Goal: Task Accomplishment & Management: Manage account settings

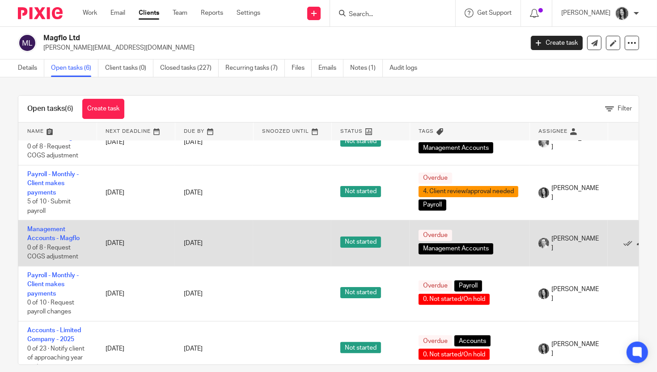
scroll to position [70, 0]
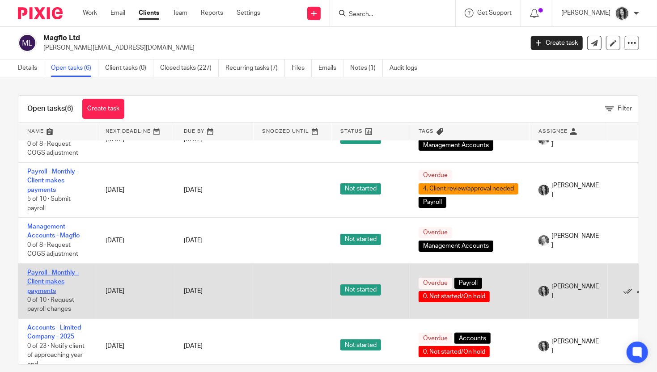
click at [50, 289] on link "Payroll - Monthly - Client makes payments" at bounding box center [52, 282] width 51 height 25
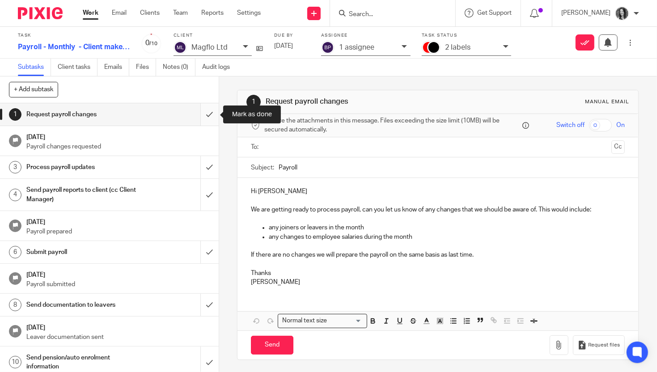
click at [209, 116] on input "submit" at bounding box center [109, 114] width 219 height 22
click at [211, 173] on input "submit" at bounding box center [109, 167] width 219 height 22
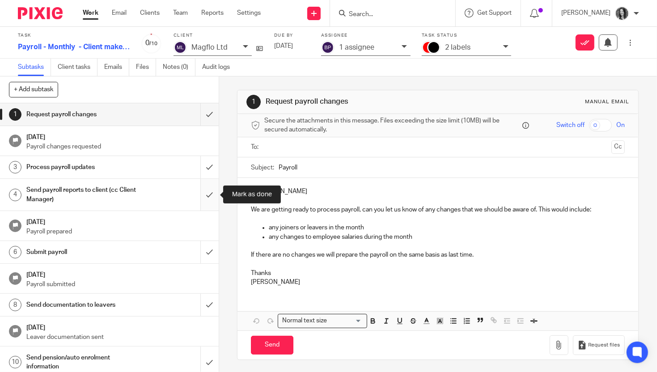
click at [211, 194] on input "submit" at bounding box center [109, 195] width 219 height 32
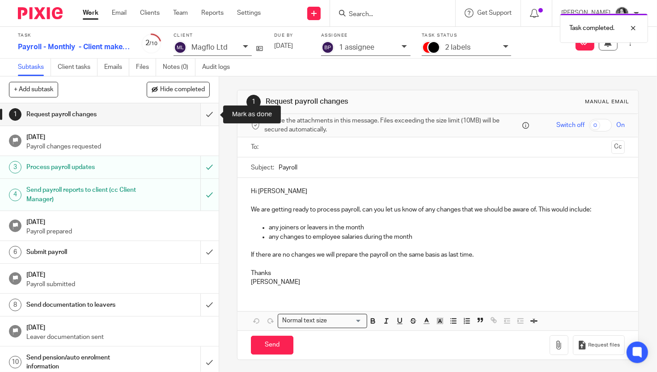
click at [202, 114] on input "submit" at bounding box center [109, 114] width 219 height 22
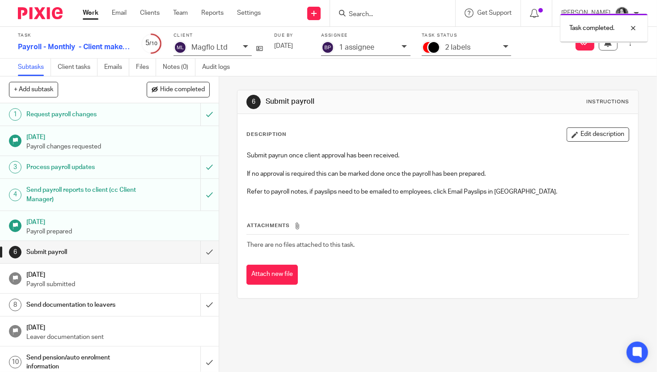
click at [469, 51] on p "2 labels" at bounding box center [457, 47] width 25 height 8
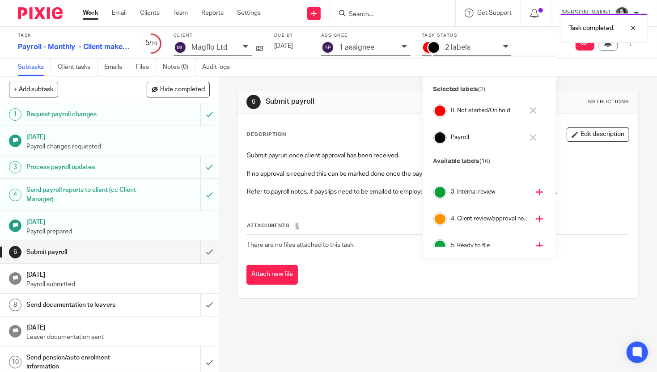
scroll to position [64, 0]
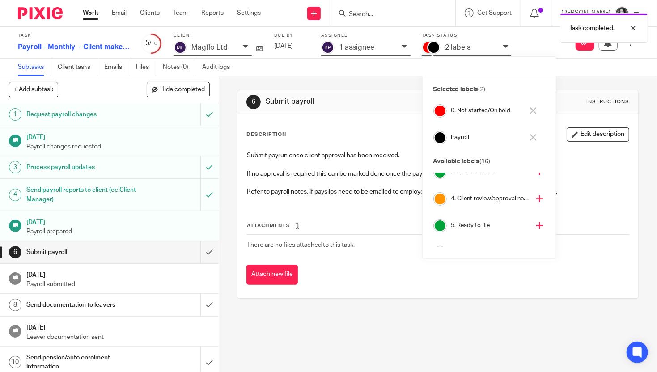
click at [469, 200] on h4 "4. Client review/approval needed" at bounding box center [490, 199] width 79 height 8
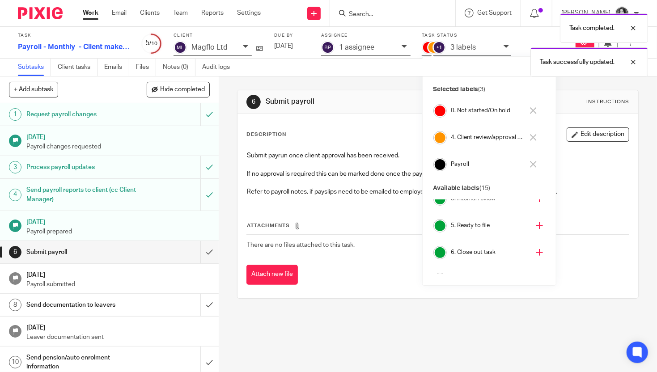
click at [471, 112] on h4 "0. Not started/On hold" at bounding box center [487, 110] width 72 height 8
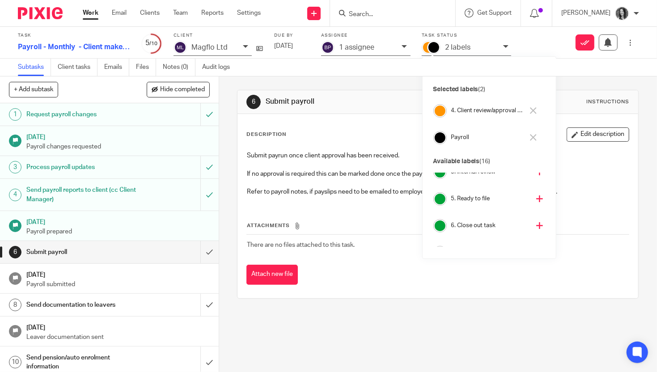
click at [373, 13] on input "Search" at bounding box center [388, 15] width 81 height 8
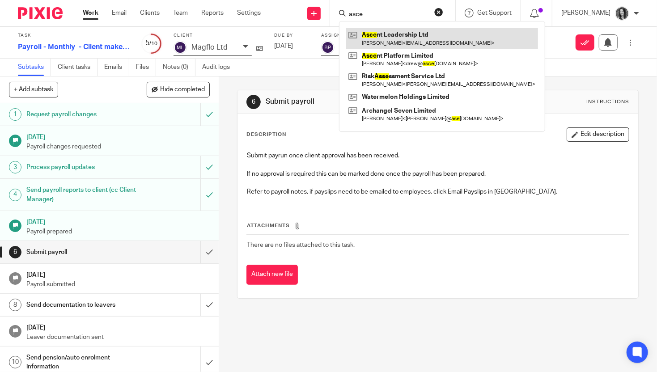
type input "asce"
click at [432, 32] on link at bounding box center [442, 38] width 192 height 21
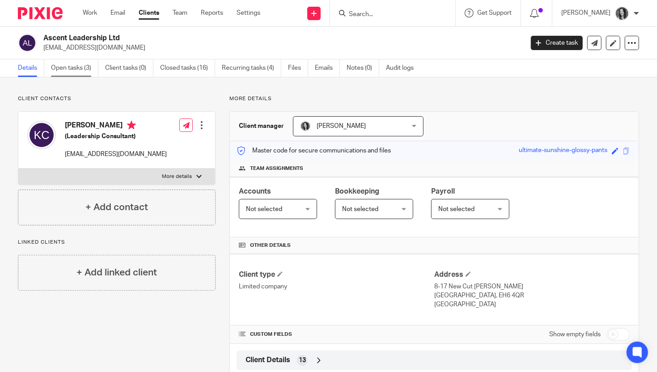
click at [80, 72] on link "Open tasks (3)" at bounding box center [74, 67] width 47 height 17
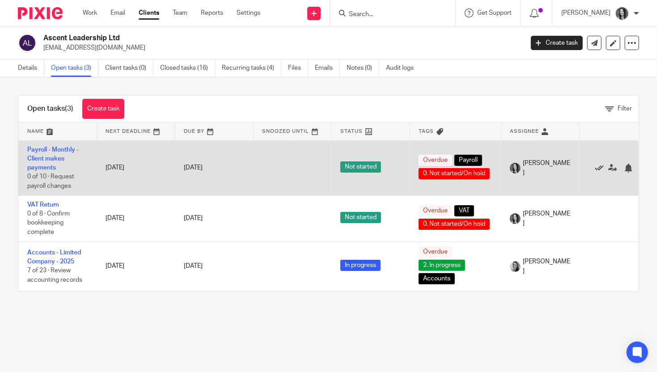
click at [600, 167] on icon at bounding box center [599, 168] width 9 height 9
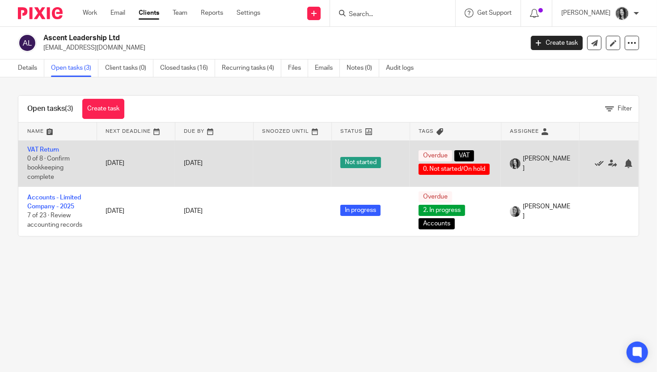
click at [600, 162] on icon at bounding box center [599, 163] width 9 height 9
